Goal: Task Accomplishment & Management: Use online tool/utility

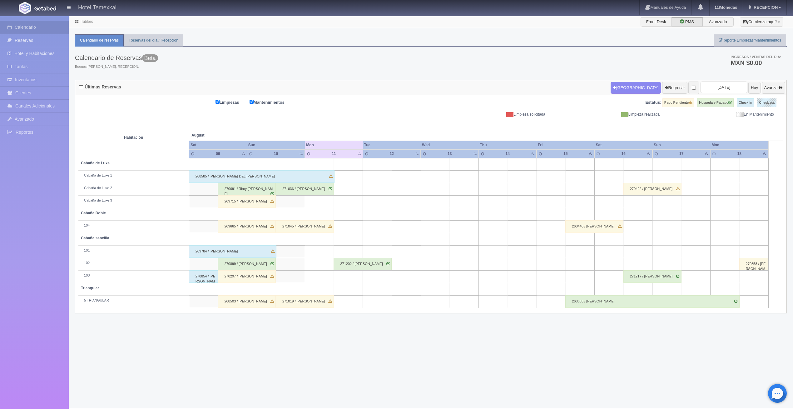
click at [362, 266] on div "271202 / [PERSON_NAME]" at bounding box center [362, 264] width 58 height 12
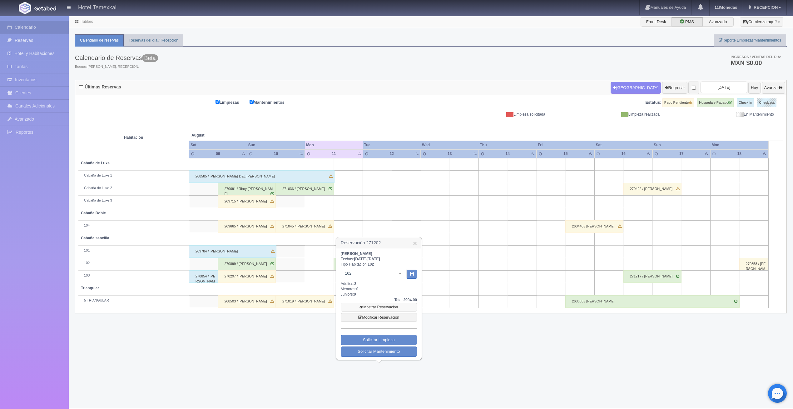
click at [378, 306] on link "Mostrar Reservación" at bounding box center [379, 307] width 76 height 9
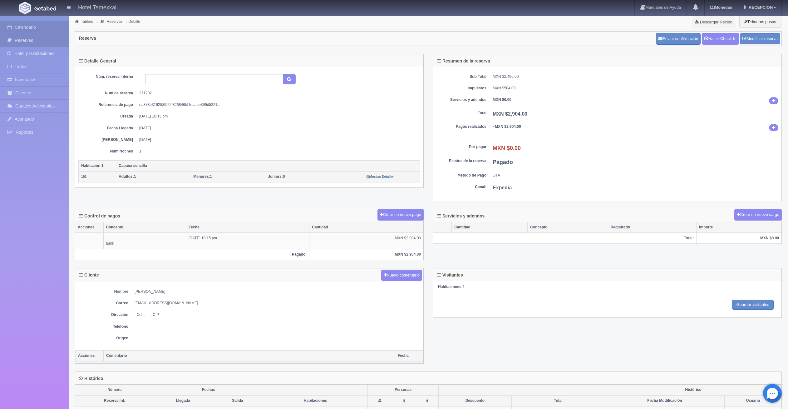
click at [33, 30] on link "Calendario" at bounding box center [34, 27] width 69 height 13
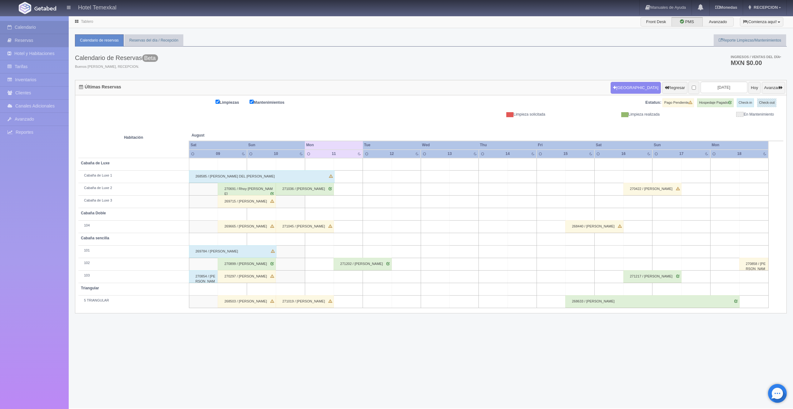
click at [37, 42] on link "Reservas" at bounding box center [34, 40] width 69 height 13
click at [348, 267] on div "271202 / [PERSON_NAME]" at bounding box center [362, 264] width 58 height 12
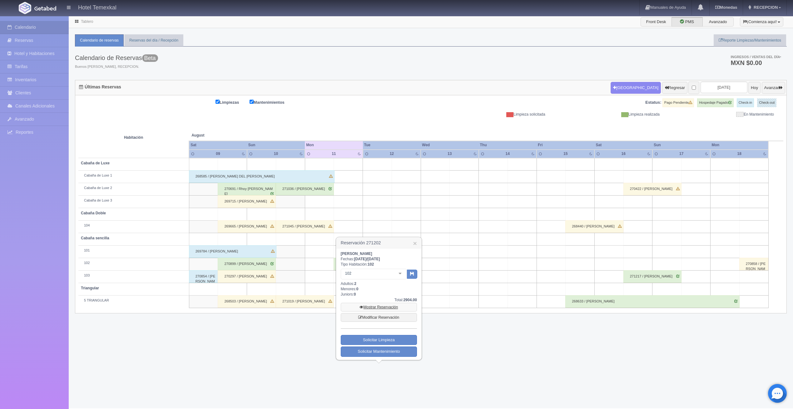
click at [387, 308] on link "Mostrar Reservación" at bounding box center [379, 307] width 76 height 9
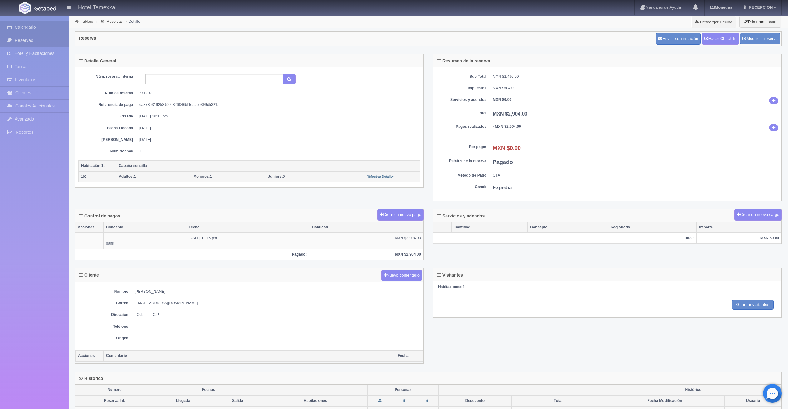
click at [41, 28] on link "Calendario" at bounding box center [34, 27] width 69 height 13
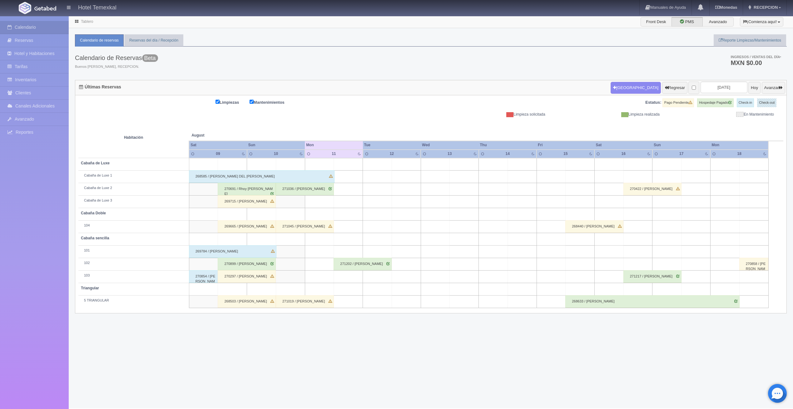
click at [220, 176] on div "268585 / [PERSON_NAME] DEL [PERSON_NAME]" at bounding box center [261, 176] width 145 height 12
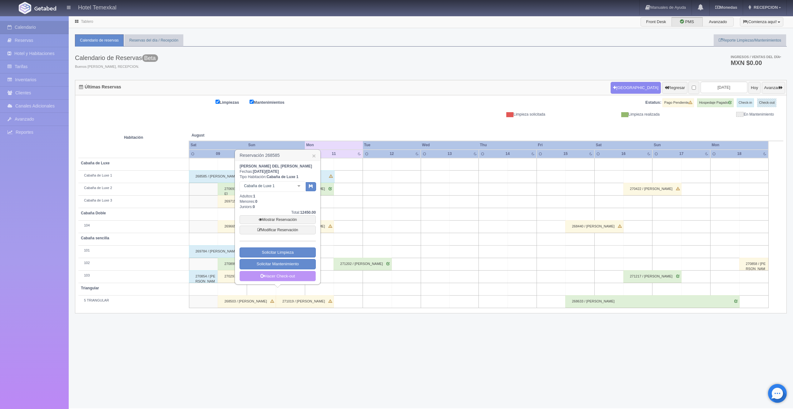
click at [270, 273] on link "Hacer Check-out" at bounding box center [277, 276] width 76 height 11
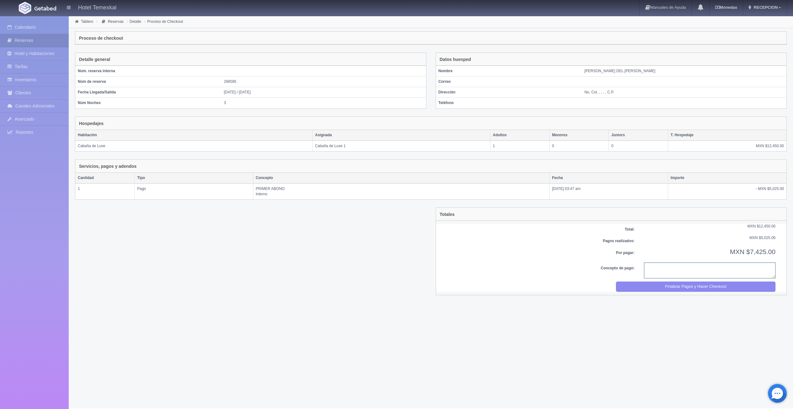
click at [672, 273] on textarea at bounding box center [709, 270] width 131 height 16
type textarea "PAGO CPMPLETO"
drag, startPoint x: 668, startPoint y: 280, endPoint x: 416, endPoint y: 27, distance: 357.2
click at [668, 285] on form "Tiempo de retraso -10 Horas Late Checkout: 0.00 Total: MXN $12,450.00 Pagos rea…" at bounding box center [610, 258] width 347 height 68
click at [668, 285] on button "Finalizar Pagos y Hacer Checkout" at bounding box center [696, 286] width 160 height 10
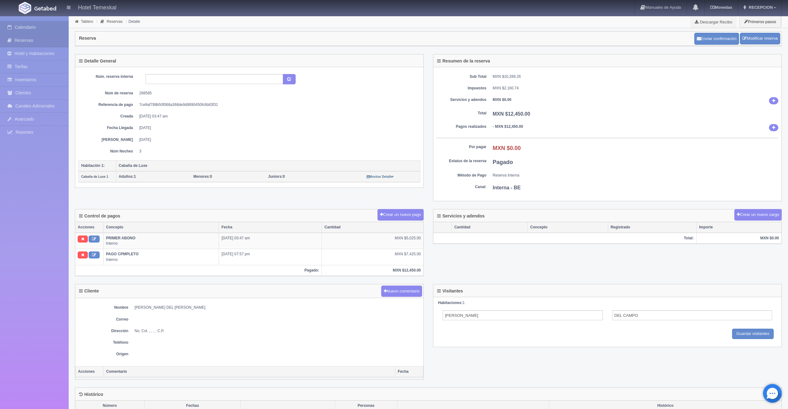
click at [35, 23] on link "Calendario" at bounding box center [34, 27] width 69 height 13
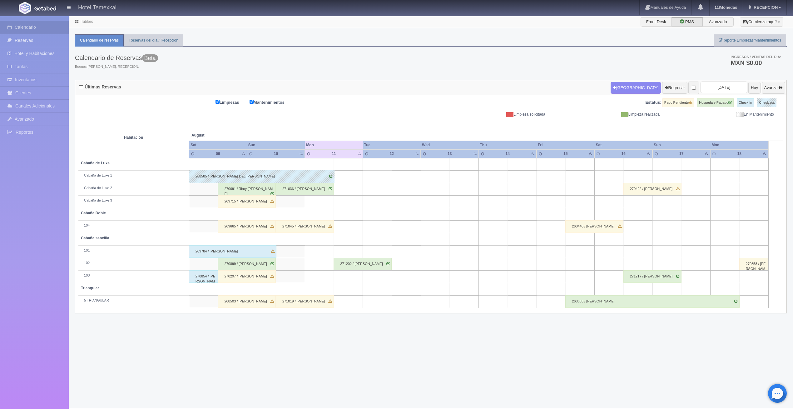
click at [246, 188] on div "270691 / Rhoy [PERSON_NAME]" at bounding box center [247, 189] width 58 height 12
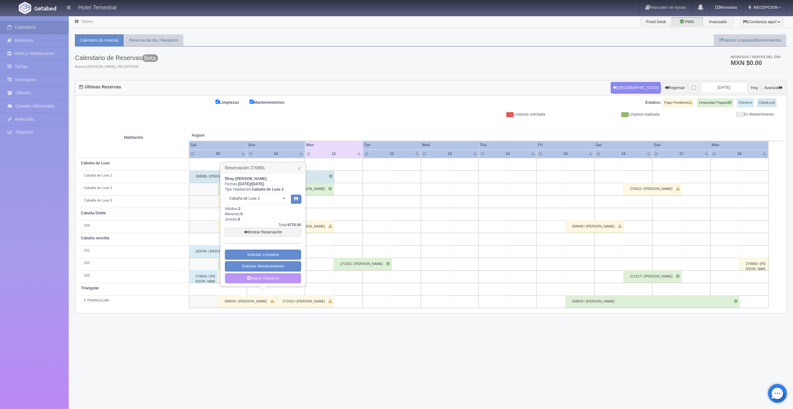
click at [284, 277] on link "Hacer Check-in" at bounding box center [263, 278] width 76 height 11
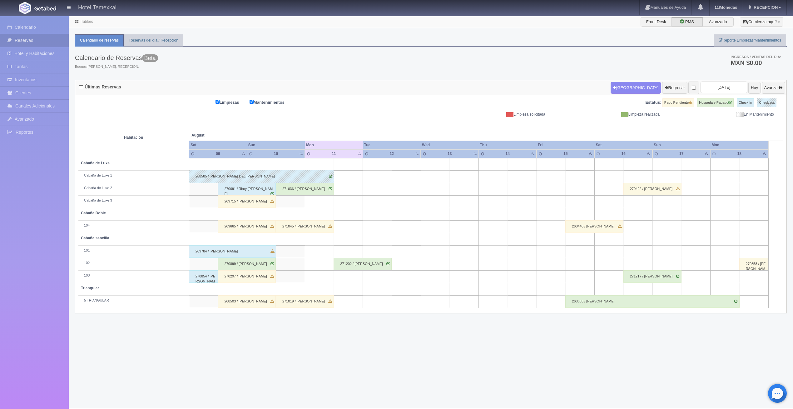
click at [299, 190] on div "271036 / [PERSON_NAME]" at bounding box center [305, 189] width 58 height 12
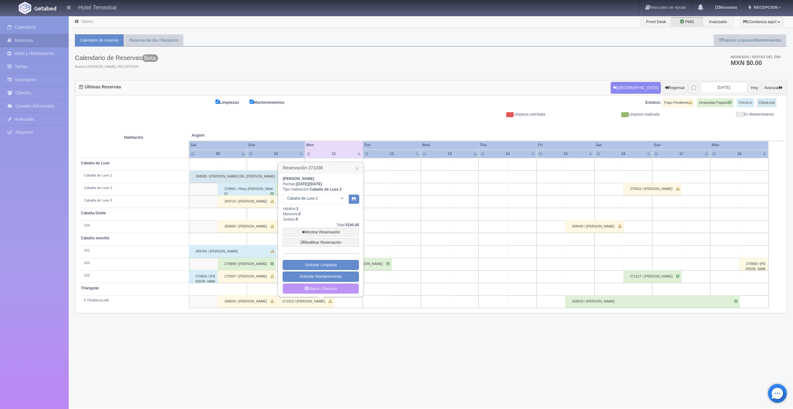
click at [331, 291] on link "Hacer Check-in" at bounding box center [321, 288] width 76 height 11
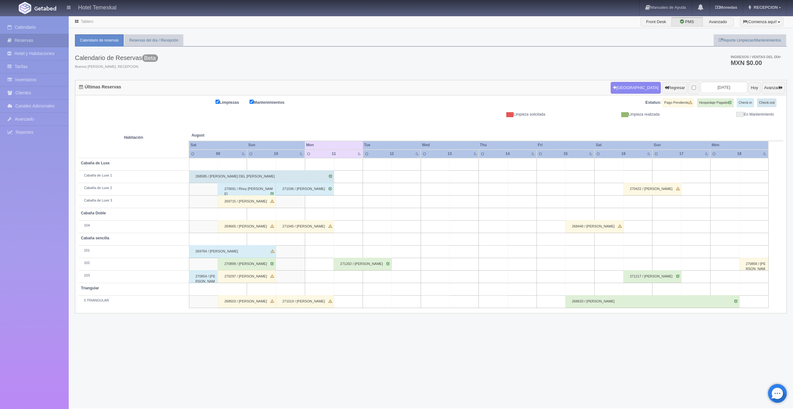
click at [247, 202] on div "269715 / [PERSON_NAME]" at bounding box center [247, 201] width 58 height 12
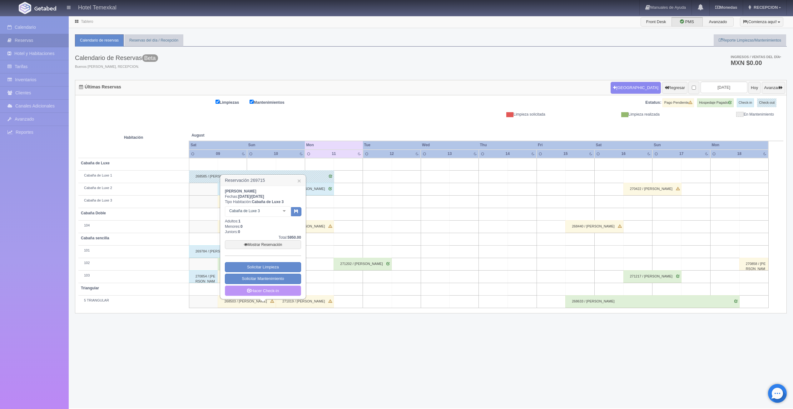
click at [287, 290] on link "Hacer Check-in" at bounding box center [263, 290] width 76 height 11
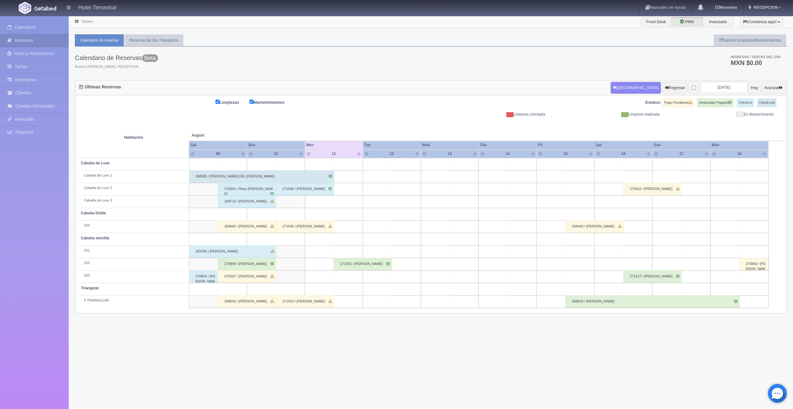
click at [244, 229] on div "269665 / [PERSON_NAME]" at bounding box center [247, 226] width 58 height 12
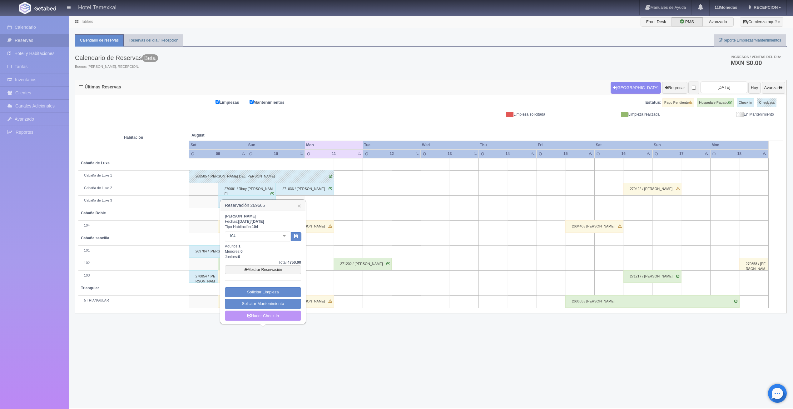
click at [269, 316] on link "Hacer Check-in" at bounding box center [263, 315] width 76 height 11
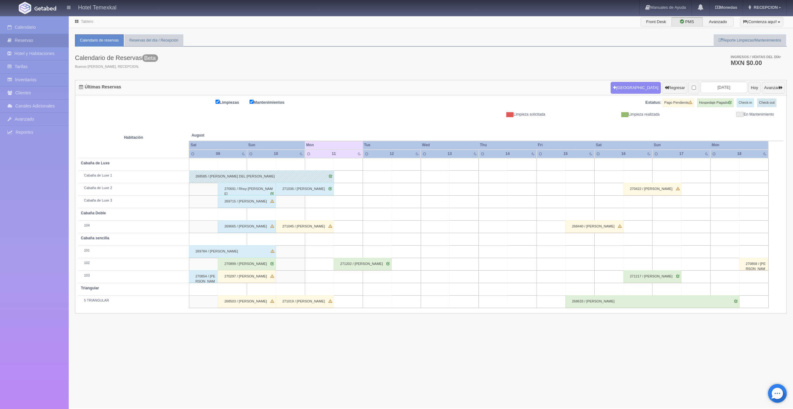
click at [308, 223] on div "271045 / [PERSON_NAME]" at bounding box center [305, 226] width 58 height 12
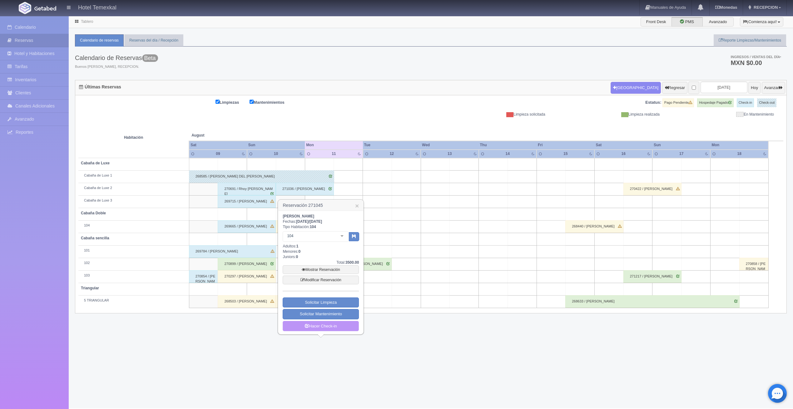
click at [341, 323] on link "Hacer Check-in" at bounding box center [321, 326] width 76 height 11
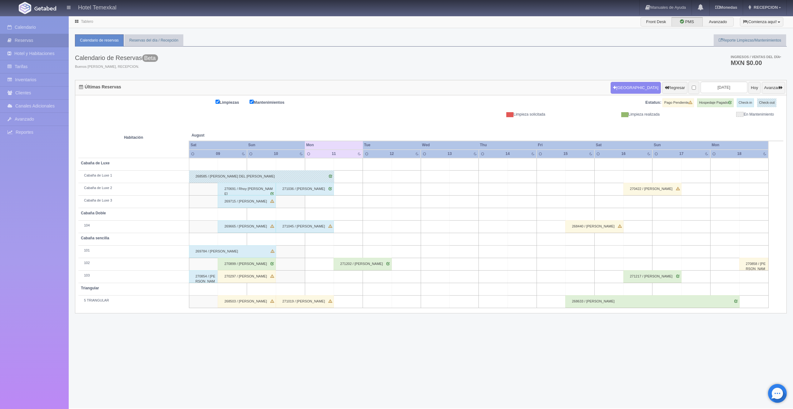
click at [232, 250] on div "269784 / [PERSON_NAME]" at bounding box center [232, 251] width 87 height 12
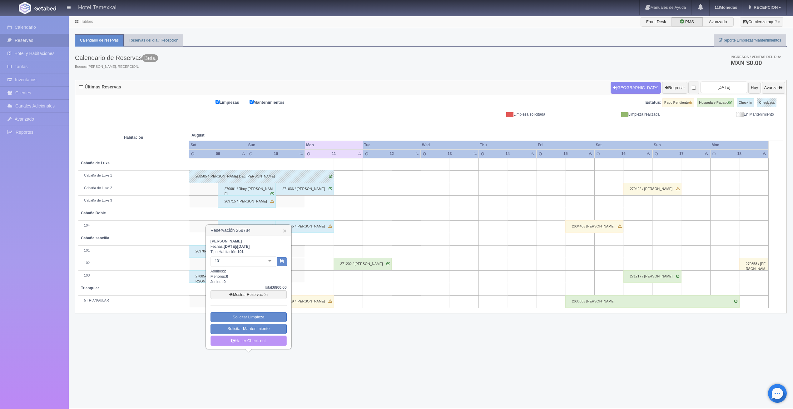
click at [261, 342] on link "Hacer Check-out" at bounding box center [248, 340] width 76 height 11
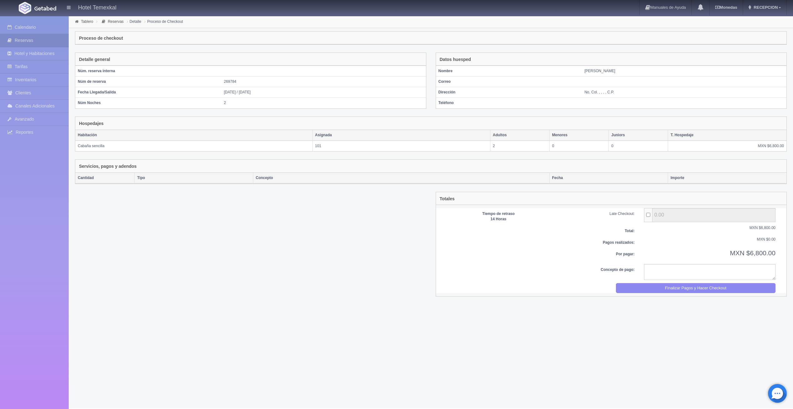
click at [666, 263] on div "Por pagar: MXN $6,800.00" at bounding box center [610, 255] width 347 height 15
click at [653, 269] on textarea at bounding box center [709, 272] width 131 height 16
type textarea "PAGO COMPLETO"
click at [653, 283] on button "Finalizar Pagos y Hacer Checkout" at bounding box center [696, 288] width 160 height 10
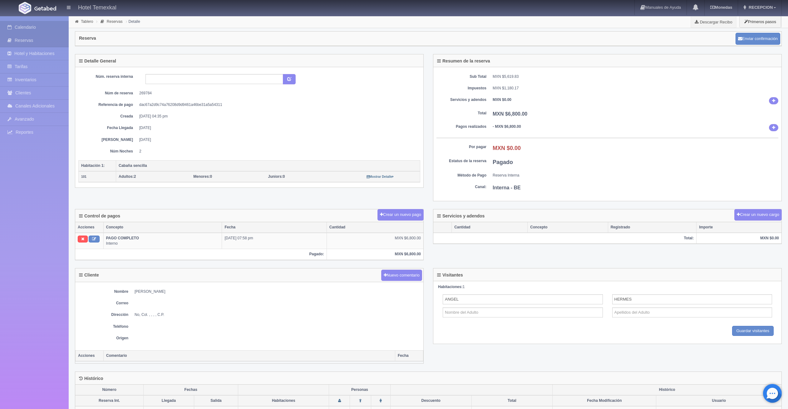
click at [31, 28] on link "Calendario" at bounding box center [34, 27] width 69 height 13
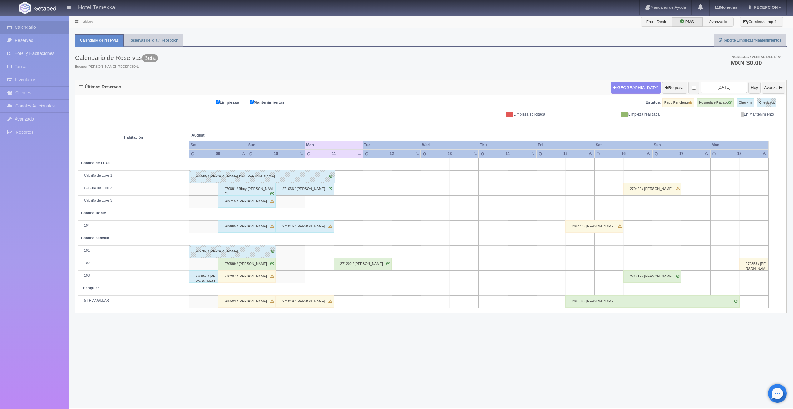
click at [226, 264] on div "270899 / [PERSON_NAME]" at bounding box center [247, 264] width 58 height 12
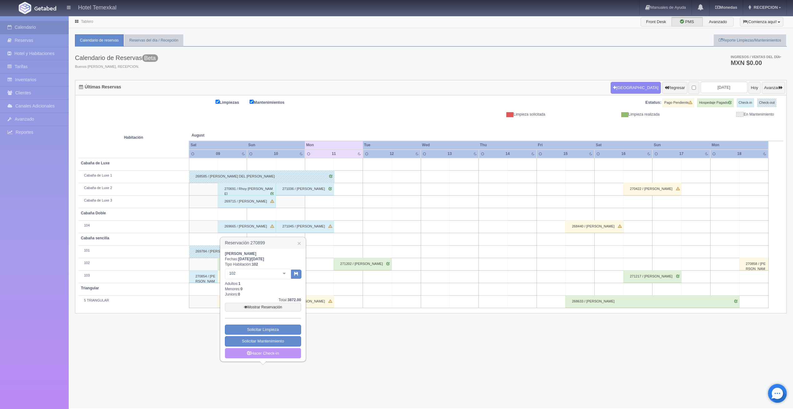
click at [278, 355] on link "Hacer Check-in" at bounding box center [263, 353] width 76 height 11
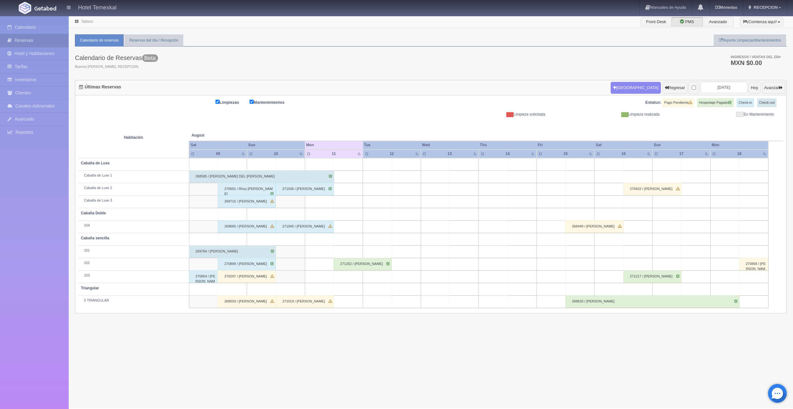
click at [198, 276] on div "270854 / Ramiro Santibanez" at bounding box center [203, 276] width 29 height 12
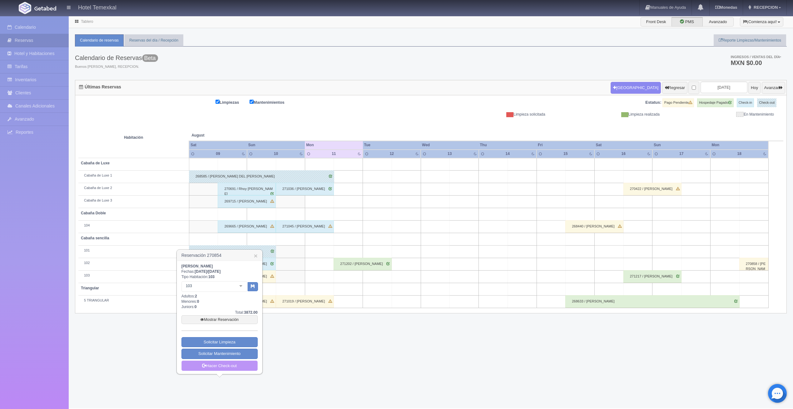
click at [240, 365] on link "Hacer Check-out" at bounding box center [219, 365] width 76 height 11
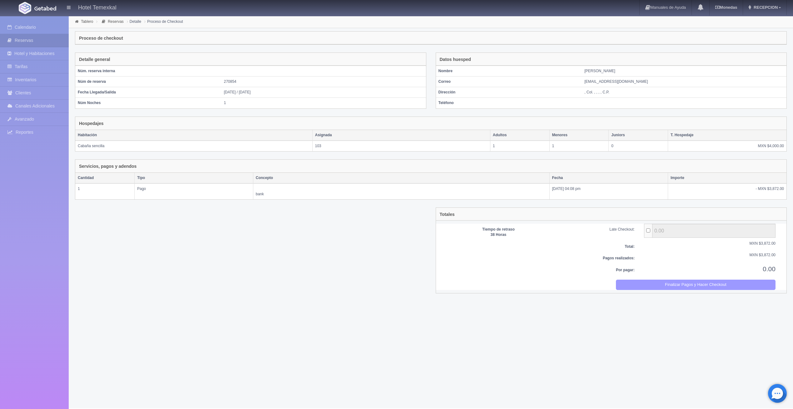
click at [668, 286] on button "Finalizar Pagos y Hacer Checkout" at bounding box center [696, 284] width 160 height 10
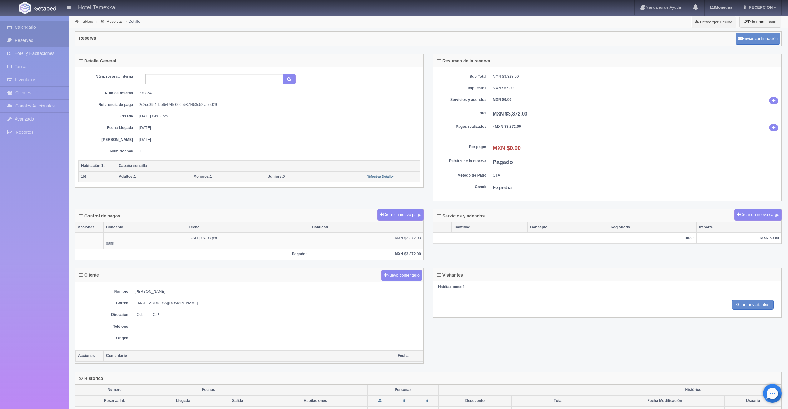
click at [33, 25] on link "Calendario" at bounding box center [34, 27] width 69 height 13
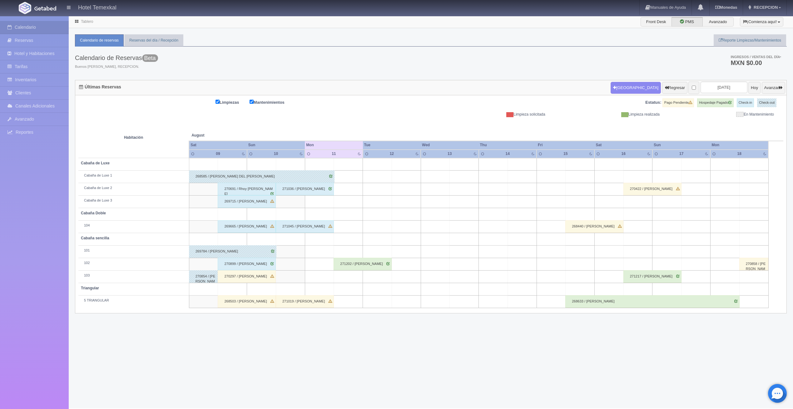
click at [236, 265] on div "270899 / [PERSON_NAME]" at bounding box center [247, 264] width 58 height 12
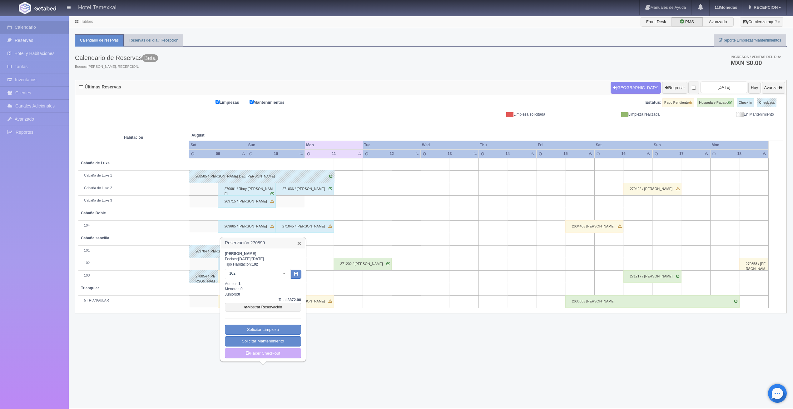
click at [300, 245] on link "×" at bounding box center [299, 243] width 4 height 7
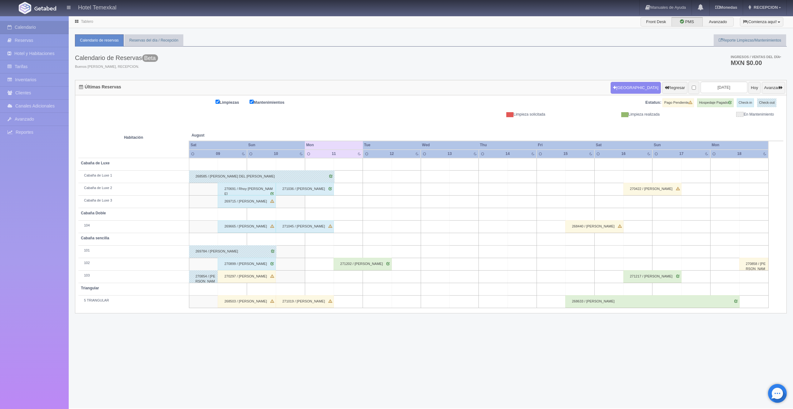
click at [234, 273] on div "270297 / [PERSON_NAME]" at bounding box center [247, 276] width 58 height 12
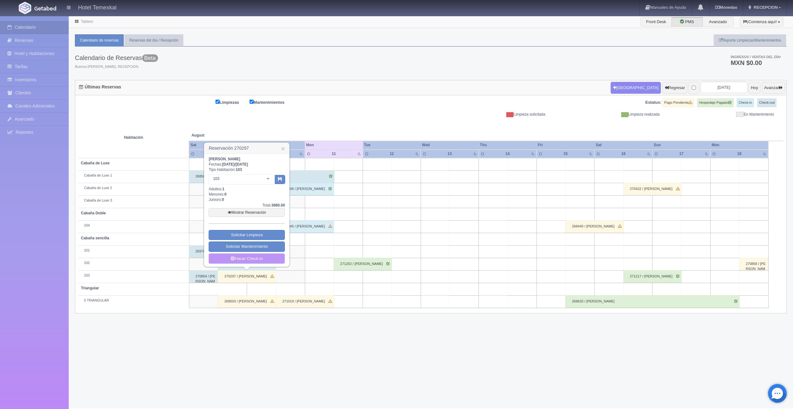
click at [249, 258] on link "Hacer Check-in" at bounding box center [247, 258] width 76 height 11
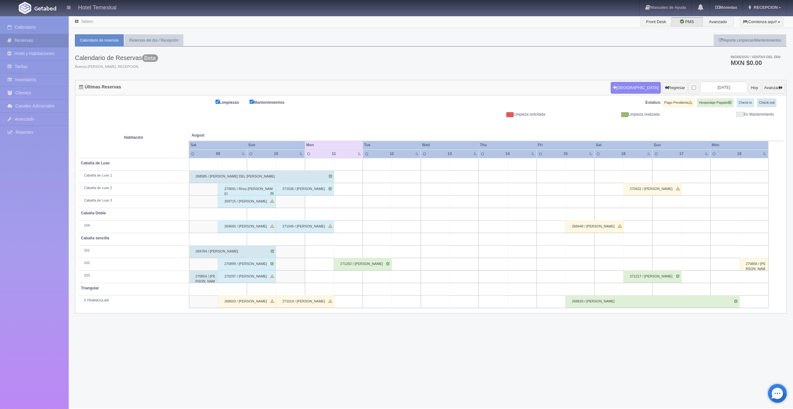
click at [239, 304] on div "268503 / [PERSON_NAME]" at bounding box center [247, 301] width 58 height 12
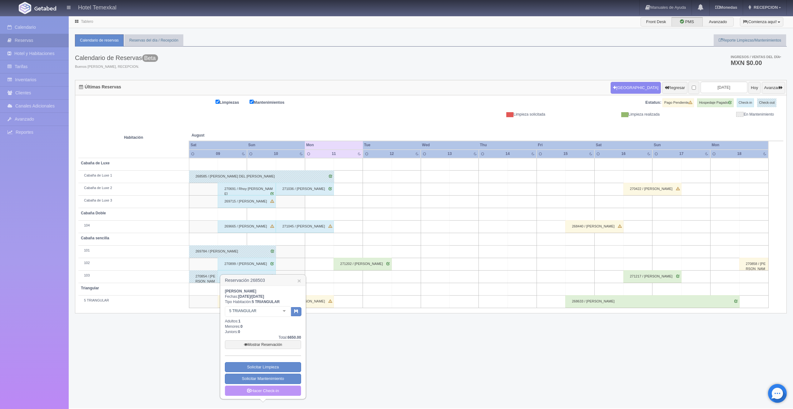
click at [275, 392] on link "Hacer Check-in" at bounding box center [263, 390] width 76 height 11
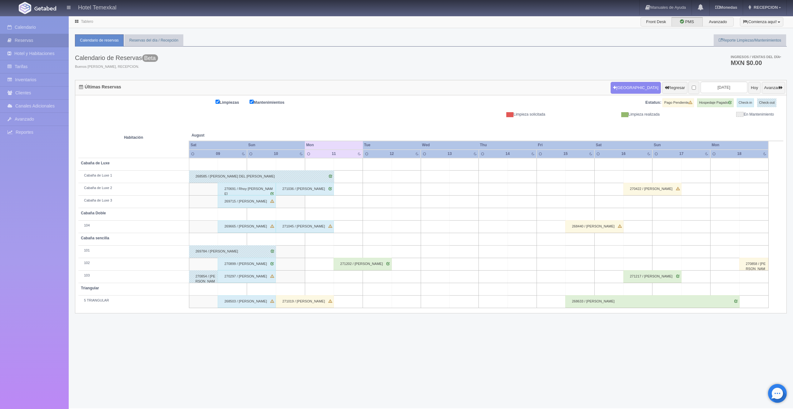
click at [319, 299] on div "271019 / [PERSON_NAME]" at bounding box center [305, 301] width 58 height 12
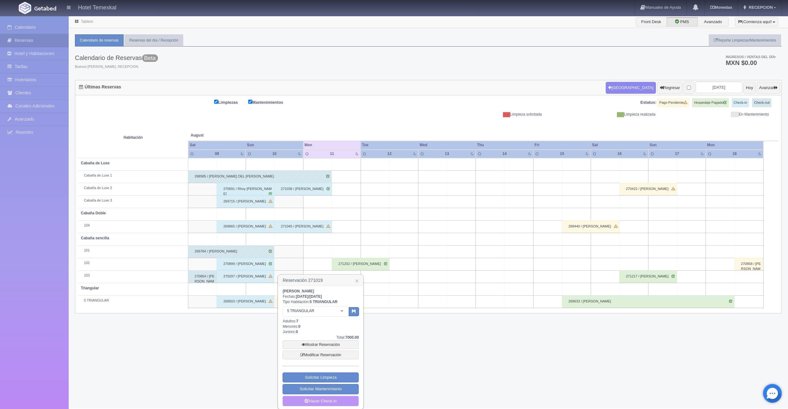
click at [333, 402] on link "Hacer Check-in" at bounding box center [321, 401] width 76 height 11
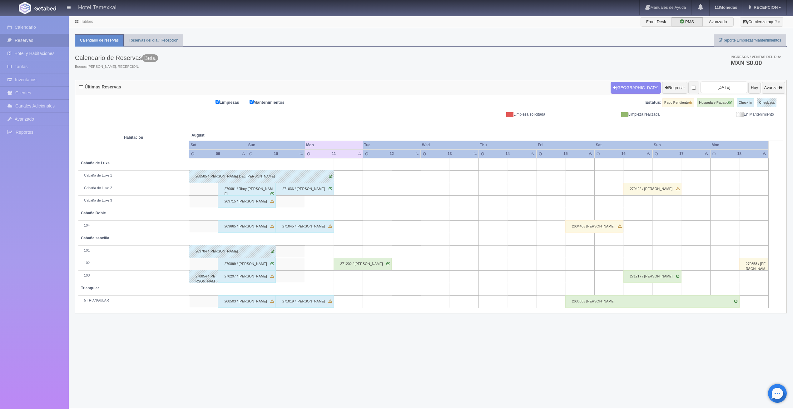
click at [257, 185] on div "270691 / Rhoy Louie Tabafunda" at bounding box center [247, 189] width 58 height 12
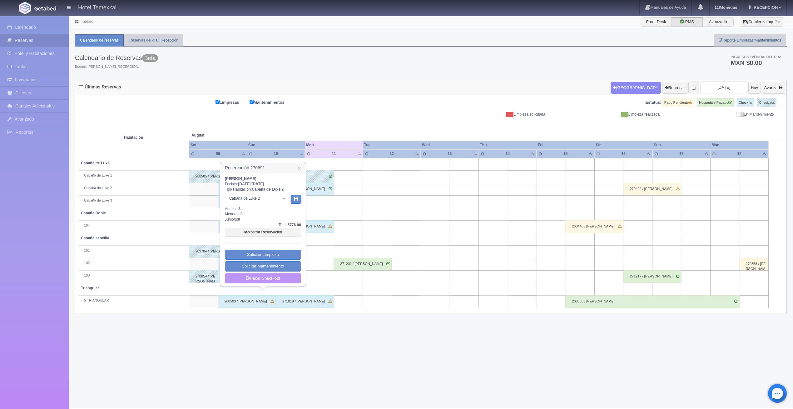
click at [267, 278] on link "Hacer Check-out" at bounding box center [263, 278] width 76 height 11
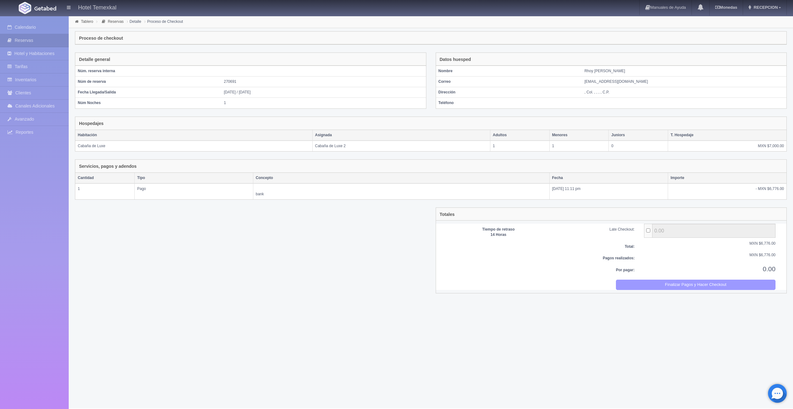
drag, startPoint x: 685, startPoint y: 279, endPoint x: 421, endPoint y: 32, distance: 362.0
click at [685, 280] on button "Finalizar Pagos y Hacer Checkout" at bounding box center [696, 284] width 160 height 10
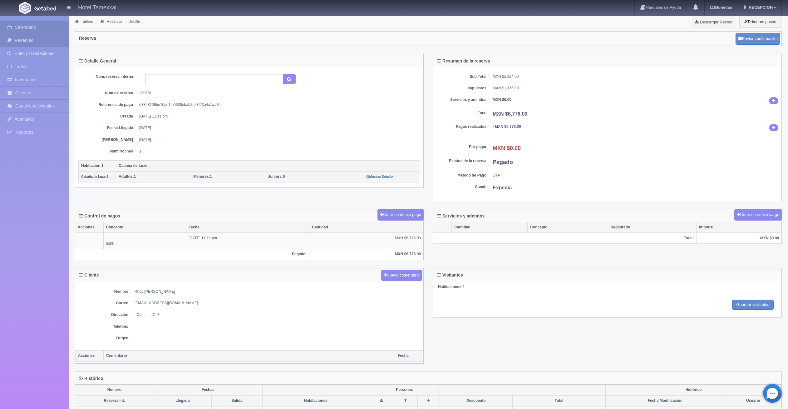
click at [37, 27] on link "Calendario" at bounding box center [34, 27] width 69 height 13
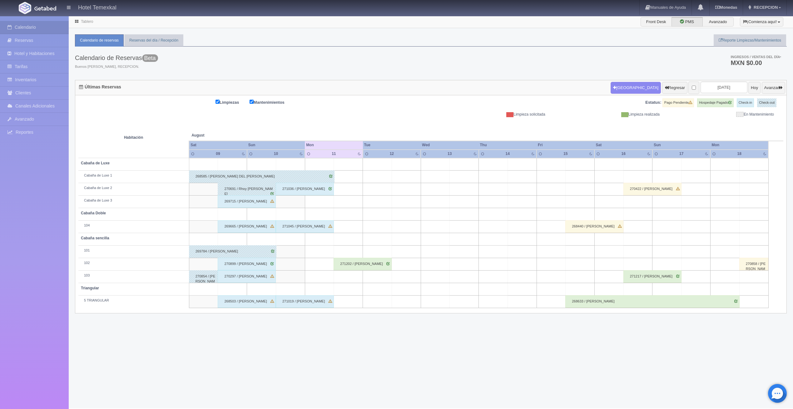
click at [257, 196] on div "269715 / [PERSON_NAME]" at bounding box center [247, 201] width 58 height 12
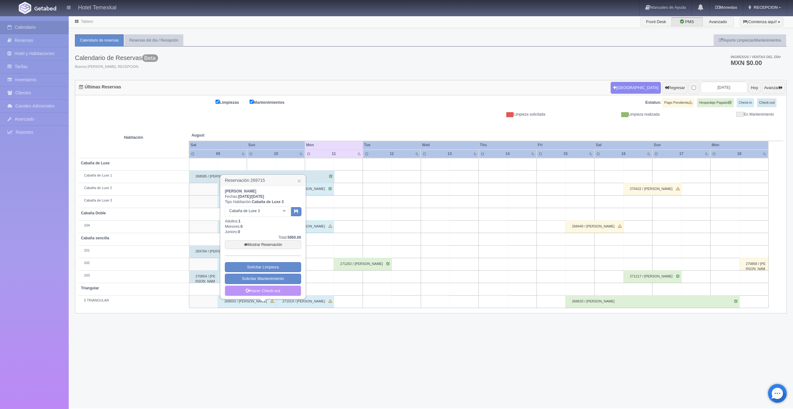
click at [287, 291] on link "Hacer Check-out" at bounding box center [263, 290] width 76 height 11
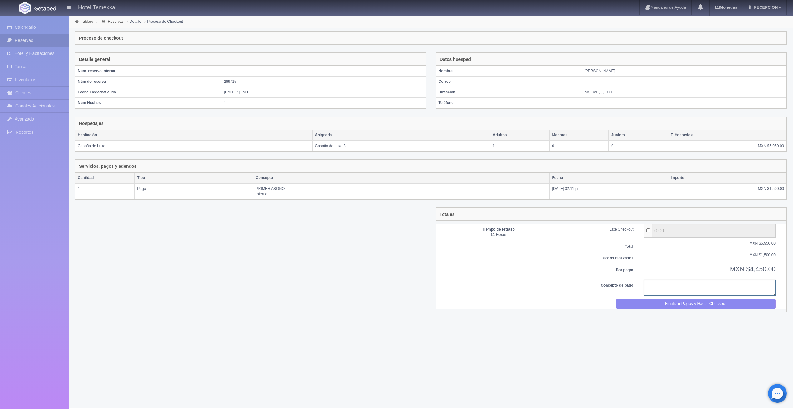
click at [667, 289] on textarea at bounding box center [709, 287] width 131 height 16
type textarea "PAGO CPMPLETO"
drag, startPoint x: 665, startPoint y: 300, endPoint x: 422, endPoint y: 26, distance: 366.5
click at [665, 300] on button "Finalizar Pagos y Hacer Checkout" at bounding box center [696, 303] width 160 height 10
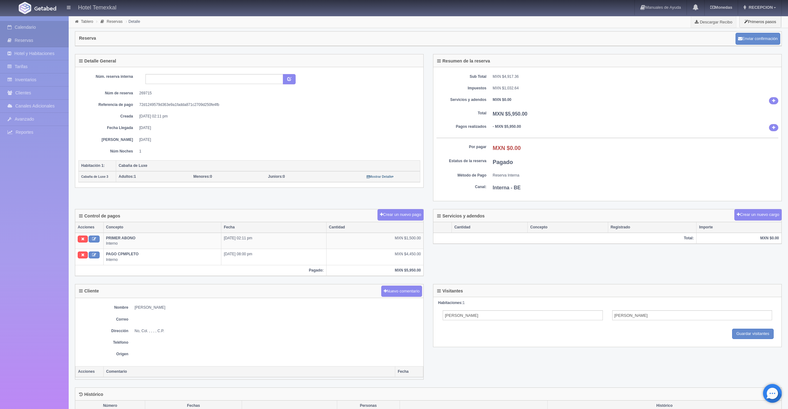
click at [27, 24] on link "Calendario" at bounding box center [34, 27] width 69 height 13
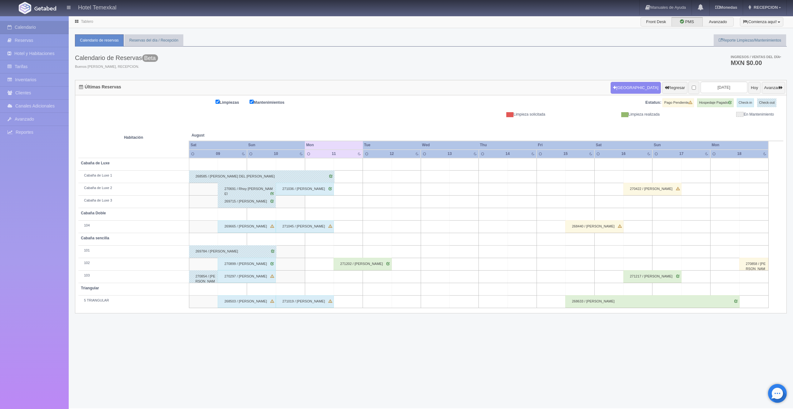
click at [297, 188] on div "271036 / [PERSON_NAME]" at bounding box center [305, 189] width 58 height 12
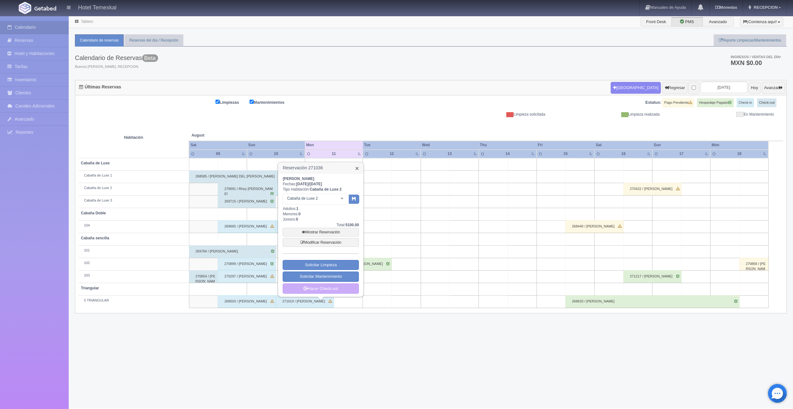
click at [358, 166] on link "×" at bounding box center [357, 168] width 4 height 7
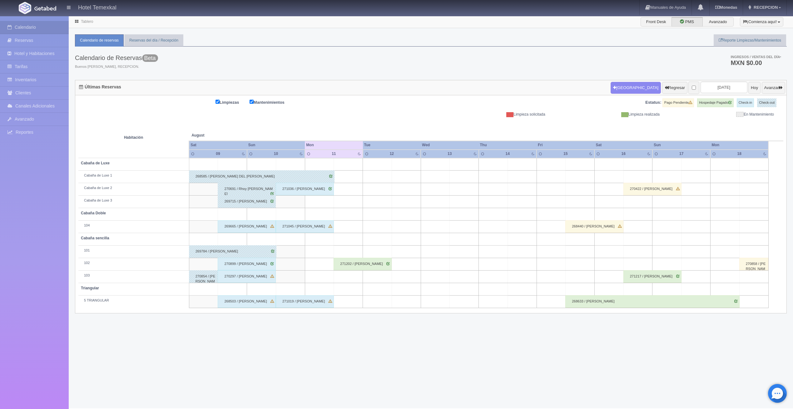
click at [241, 223] on div "269665 / [PERSON_NAME]" at bounding box center [247, 226] width 58 height 12
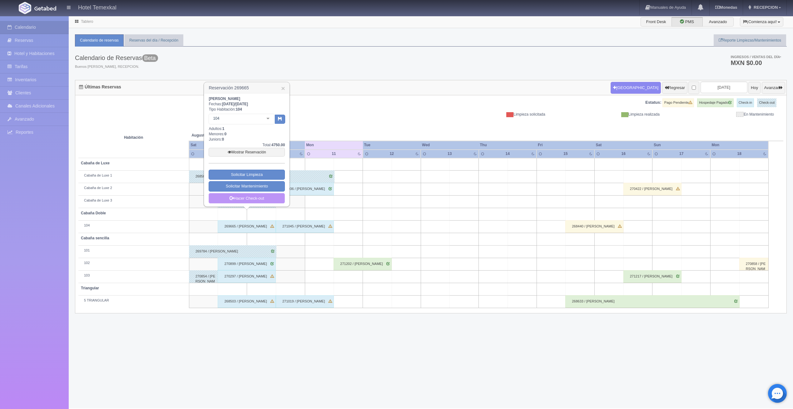
click at [256, 201] on link "Hacer Check-out" at bounding box center [247, 198] width 76 height 11
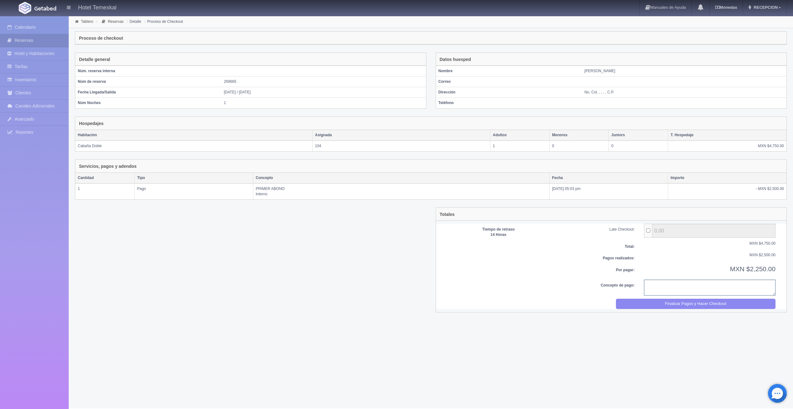
click at [679, 288] on textarea at bounding box center [709, 287] width 131 height 16
type textarea "PAGO COMPETO"
click at [730, 298] on button "Finalizar Pagos y Hacer Checkout" at bounding box center [696, 303] width 160 height 10
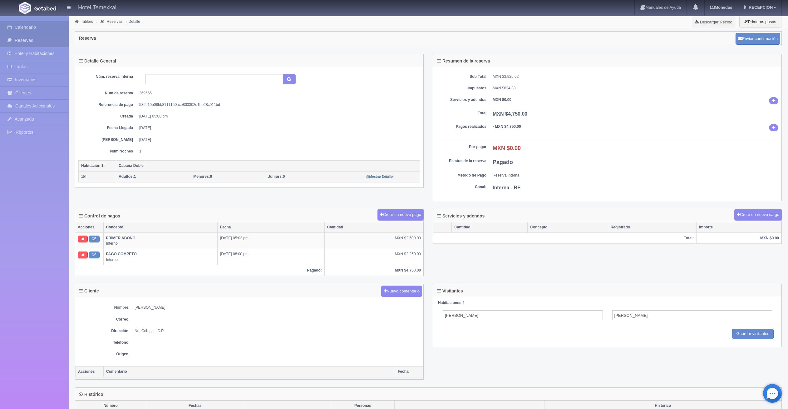
click at [28, 29] on link "Calendario" at bounding box center [34, 27] width 69 height 13
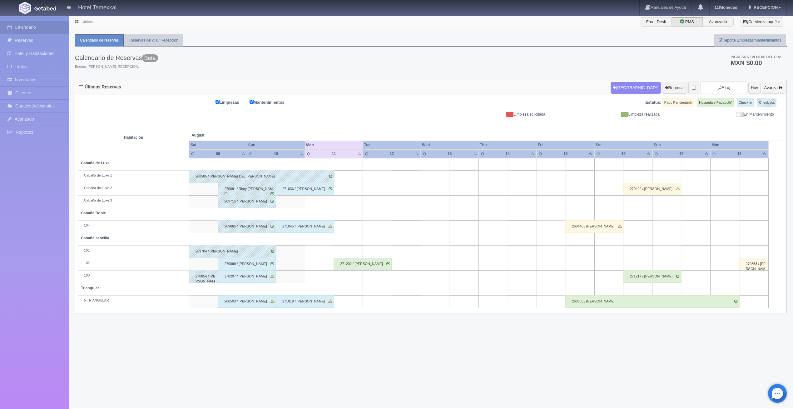
click at [233, 263] on div "270899 / [PERSON_NAME]" at bounding box center [247, 264] width 58 height 12
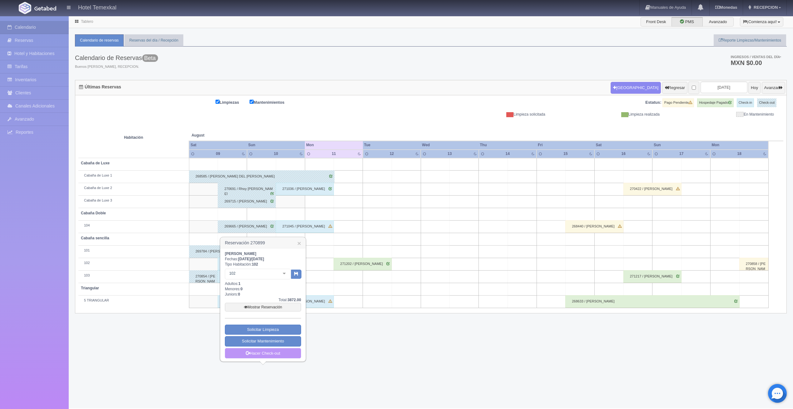
click at [267, 354] on link "Hacer Check-out" at bounding box center [263, 353] width 76 height 11
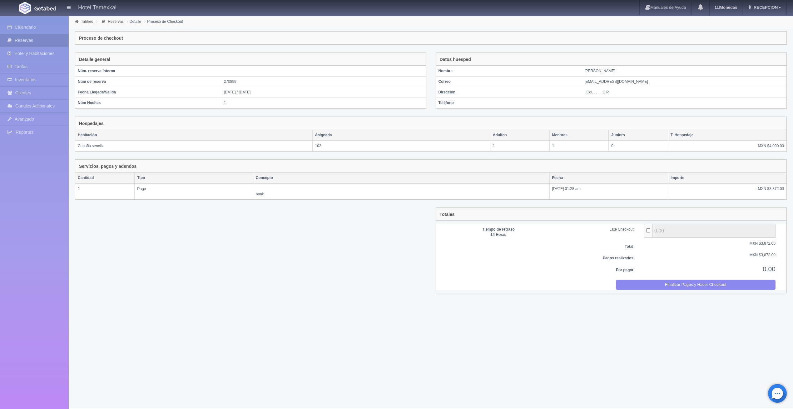
click at [671, 275] on div "Por pagar: 0.00" at bounding box center [610, 271] width 347 height 15
click at [675, 282] on button "Finalizar Pagos y Hacer Checkout" at bounding box center [696, 284] width 160 height 10
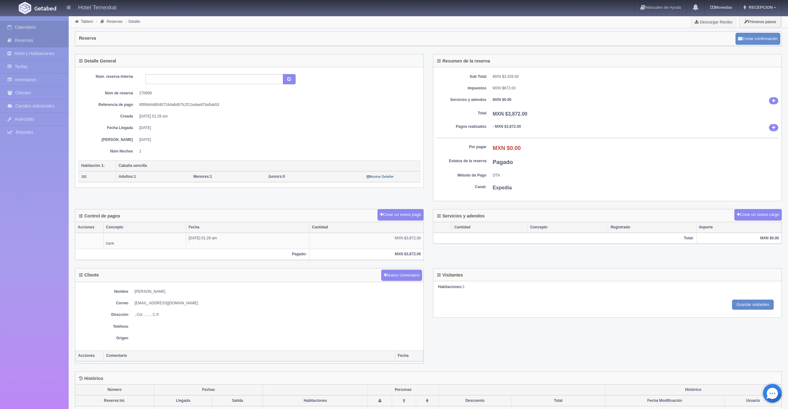
click at [28, 22] on link "Calendario" at bounding box center [34, 27] width 69 height 13
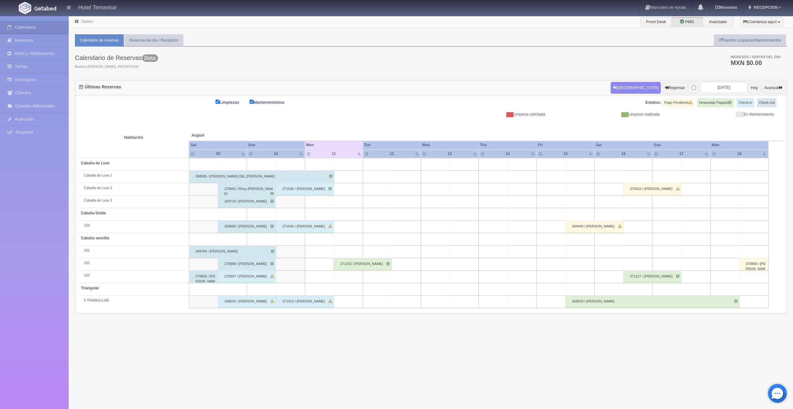
click at [243, 278] on div "270297 / RAMIRO SANTIBAÑEZ" at bounding box center [247, 276] width 58 height 12
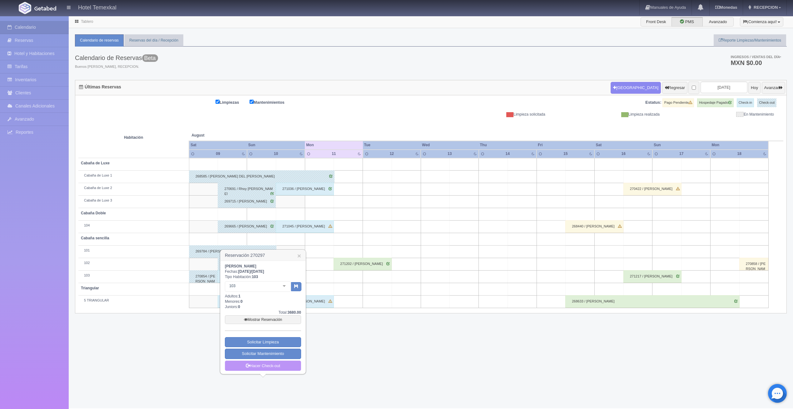
click at [278, 370] on link "Hacer Check-out" at bounding box center [263, 365] width 76 height 11
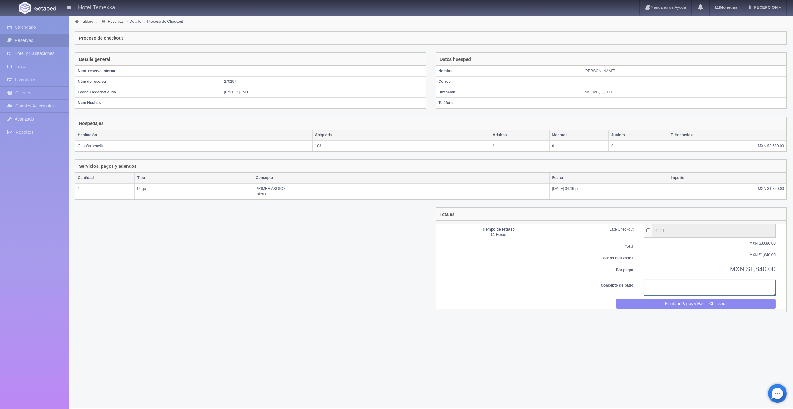
click at [733, 292] on textarea at bounding box center [709, 287] width 131 height 16
type textarea "PAGO CPMPLETO"
click at [718, 303] on button "Finalizar Pagos y Hacer Checkout" at bounding box center [696, 303] width 160 height 10
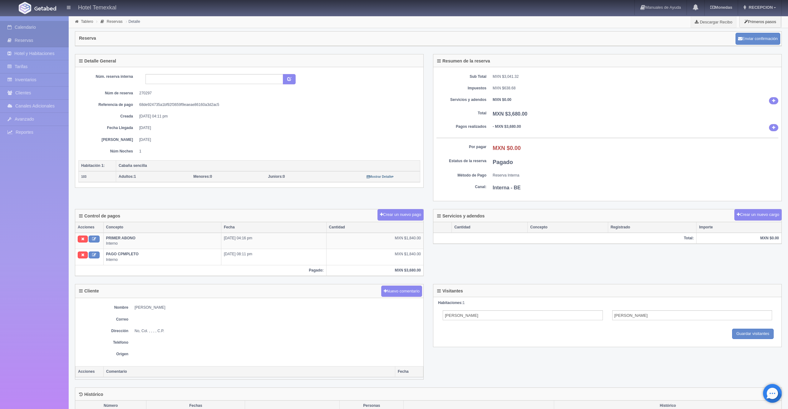
click at [29, 26] on link "Calendario" at bounding box center [34, 27] width 69 height 13
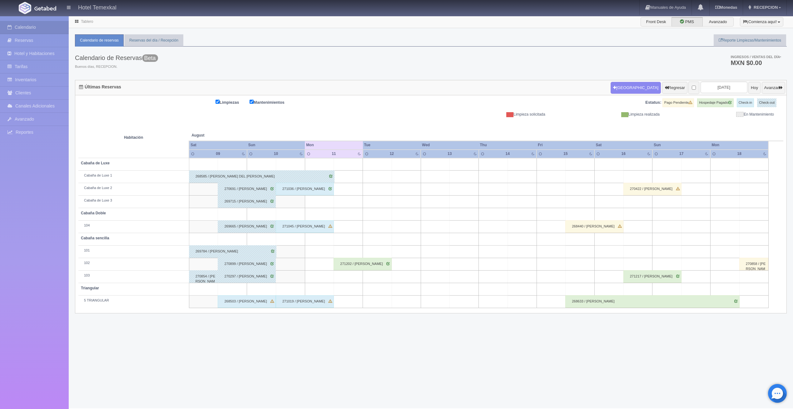
click at [248, 301] on div "268503 / ELISA BELVILLE" at bounding box center [247, 301] width 58 height 12
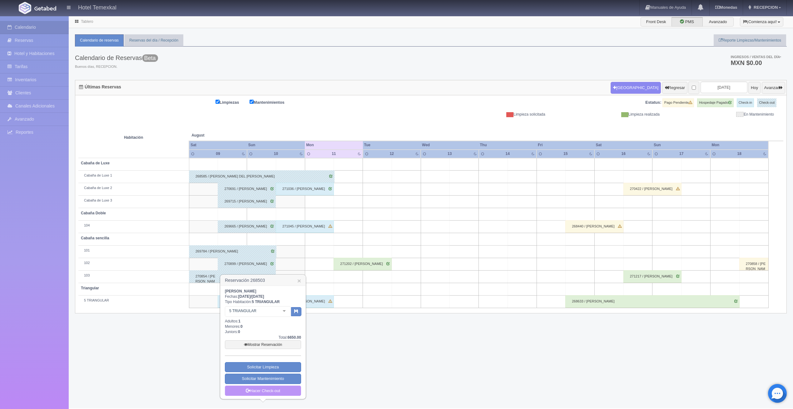
click at [274, 389] on link "Hacer Check-out" at bounding box center [263, 390] width 76 height 11
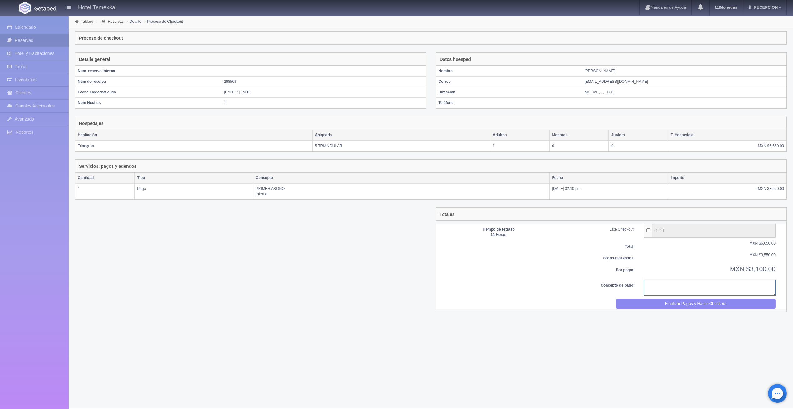
click at [668, 288] on textarea at bounding box center [709, 287] width 131 height 16
type textarea "PAGO CPMPLETO"
click at [652, 305] on button "Finalizar Pagos y Hacer Checkout" at bounding box center [696, 303] width 160 height 10
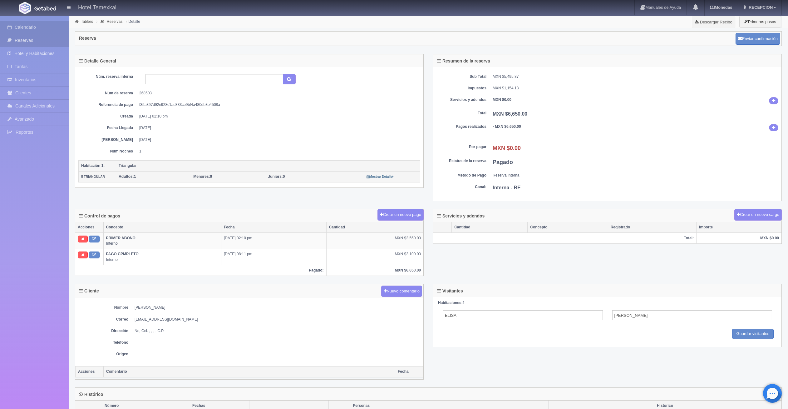
click at [17, 30] on link "Calendario" at bounding box center [34, 27] width 69 height 13
